Goal: Information Seeking & Learning: Find specific page/section

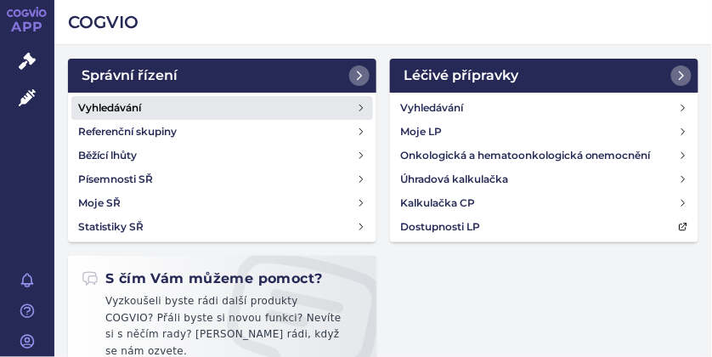
click at [136, 108] on h4 "Vyhledávání" at bounding box center [109, 107] width 63 height 17
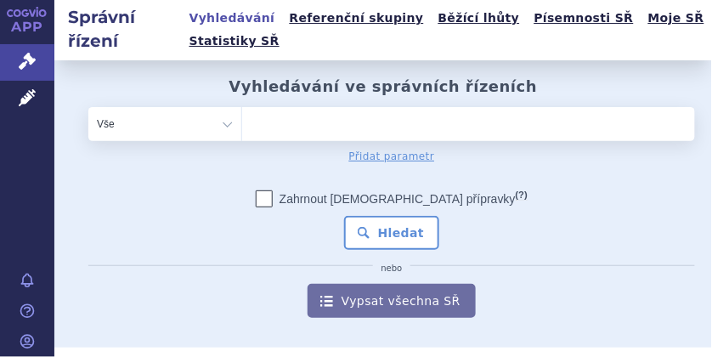
click at [314, 123] on ul at bounding box center [464, 120] width 445 height 27
click at [242, 123] on select at bounding box center [241, 123] width 1 height 34
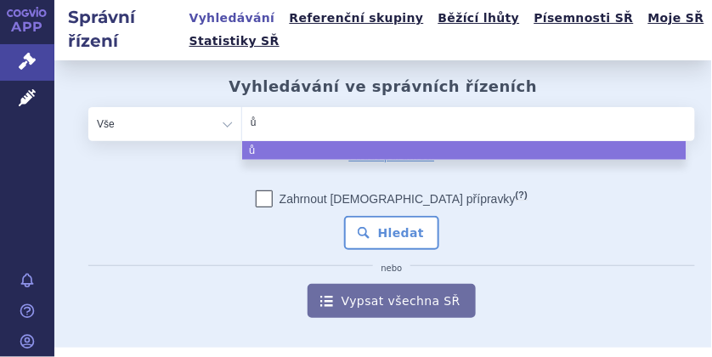
type input "ůr"
type input "ůrw"
type input "ů"
type input "le"
type input "leq"
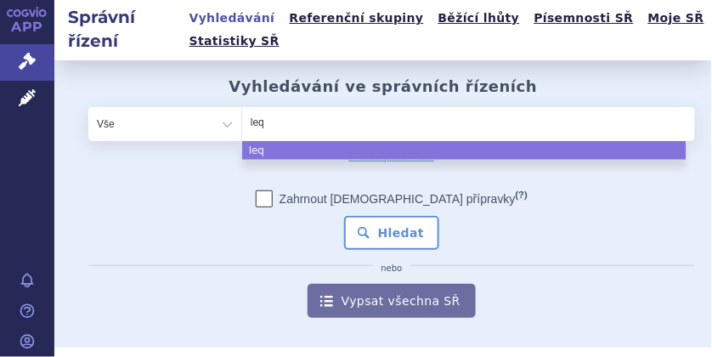
type input "leqv"
type input "leqvio"
select select "leqvio"
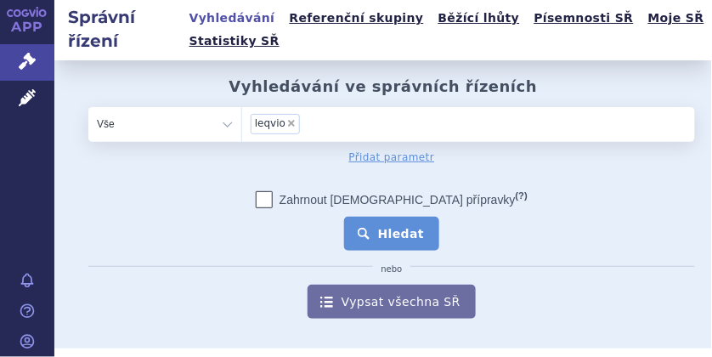
click at [381, 232] on button "Hledat" at bounding box center [392, 234] width 96 height 34
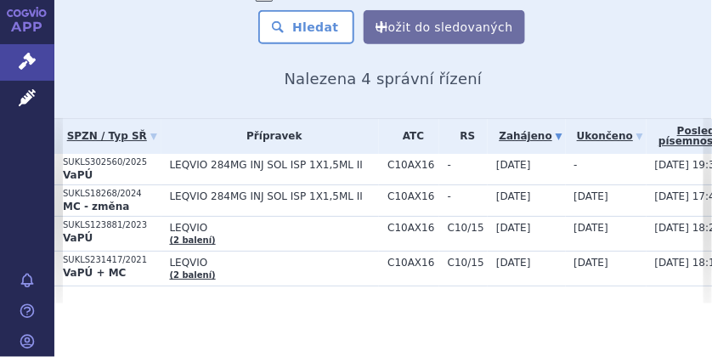
scroll to position [223, 0]
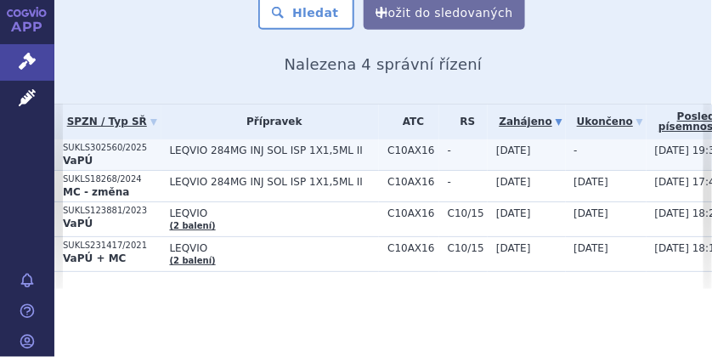
click at [76, 155] on strong "VaPÚ" at bounding box center [78, 161] width 30 height 12
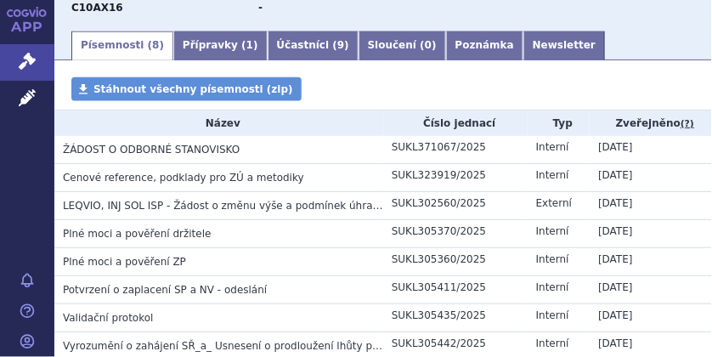
scroll to position [283, 0]
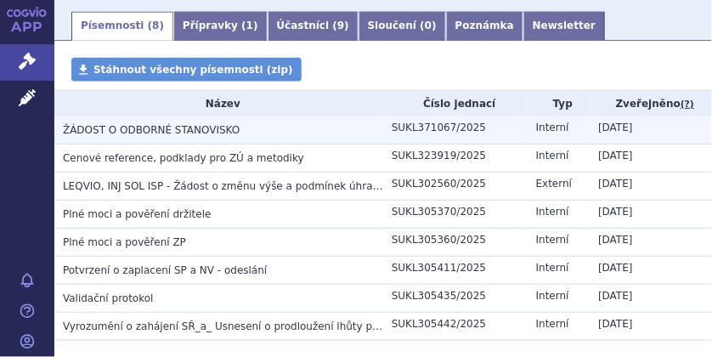
click at [136, 130] on span "ŽÁDOST O ODBORNÉ STANOVISKO" at bounding box center [151, 130] width 177 height 12
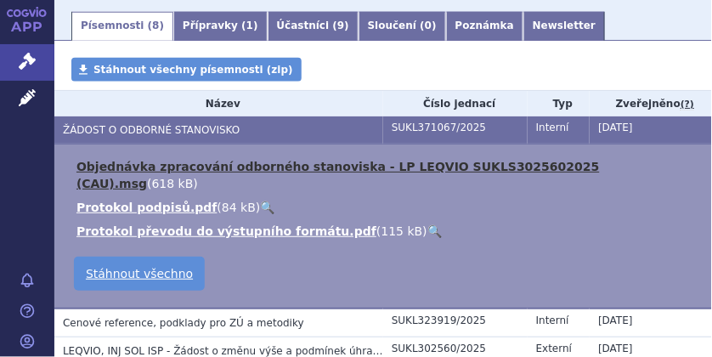
click at [131, 167] on link "Objednávka zpracování odborného stanoviska - LP LEQVIO SUKLS3025602025 (CAU).msg" at bounding box center [337, 175] width 523 height 31
click at [154, 167] on link "Objednávka zpracování odborného stanoviska - LP LEQVIO SUKLS3025602025 (CAU).msg" at bounding box center [337, 175] width 523 height 31
